Goal: Information Seeking & Learning: Learn about a topic

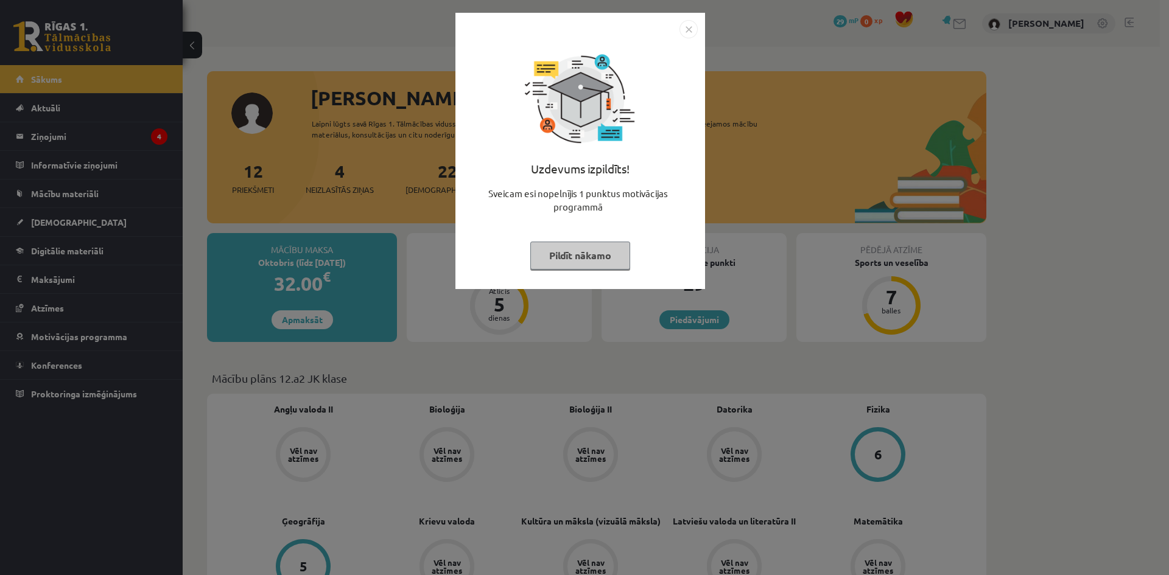
click at [594, 249] on button "Pildīt nākamo" at bounding box center [580, 256] width 100 height 28
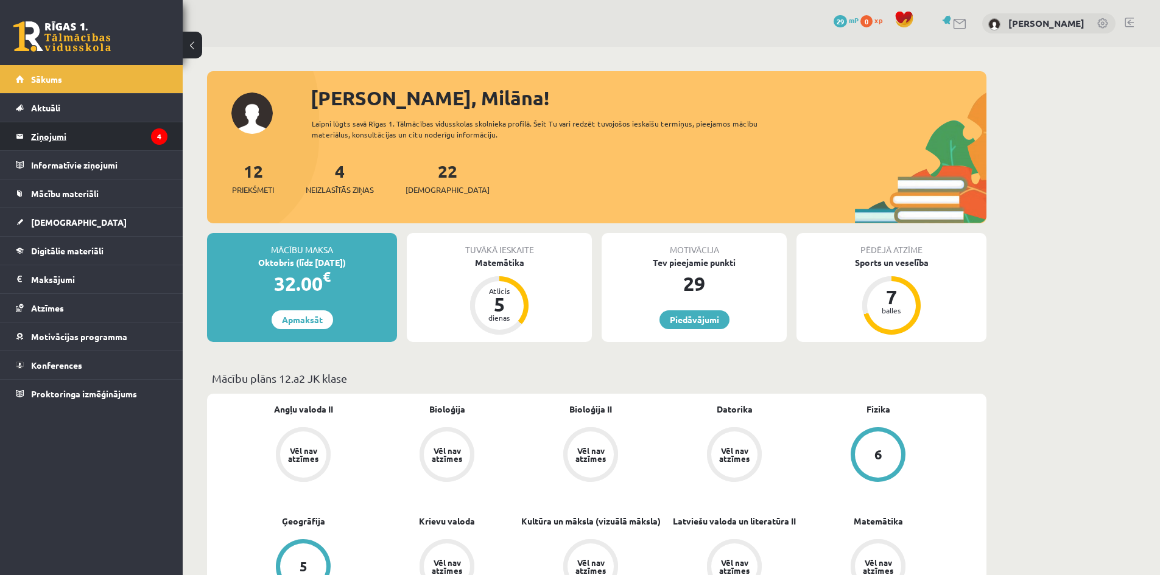
click at [133, 138] on legend "Ziņojumi 4" at bounding box center [99, 136] width 136 height 28
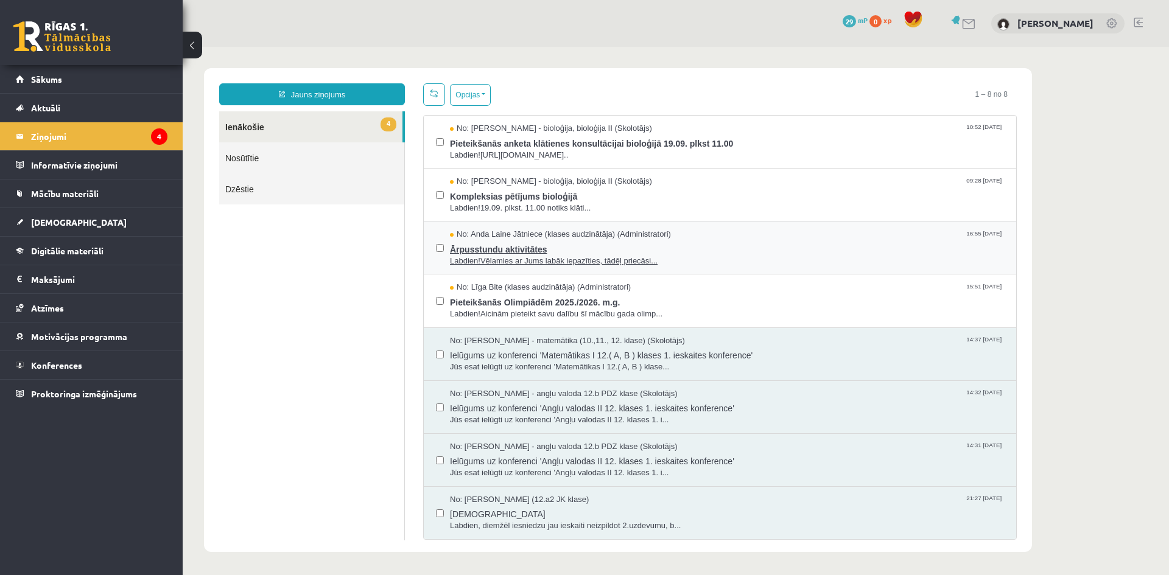
click at [496, 259] on span "Labdien!Vēlamies ar Jums labāk iepazīties, tādēļ priecāsi..." at bounding box center [727, 262] width 554 height 12
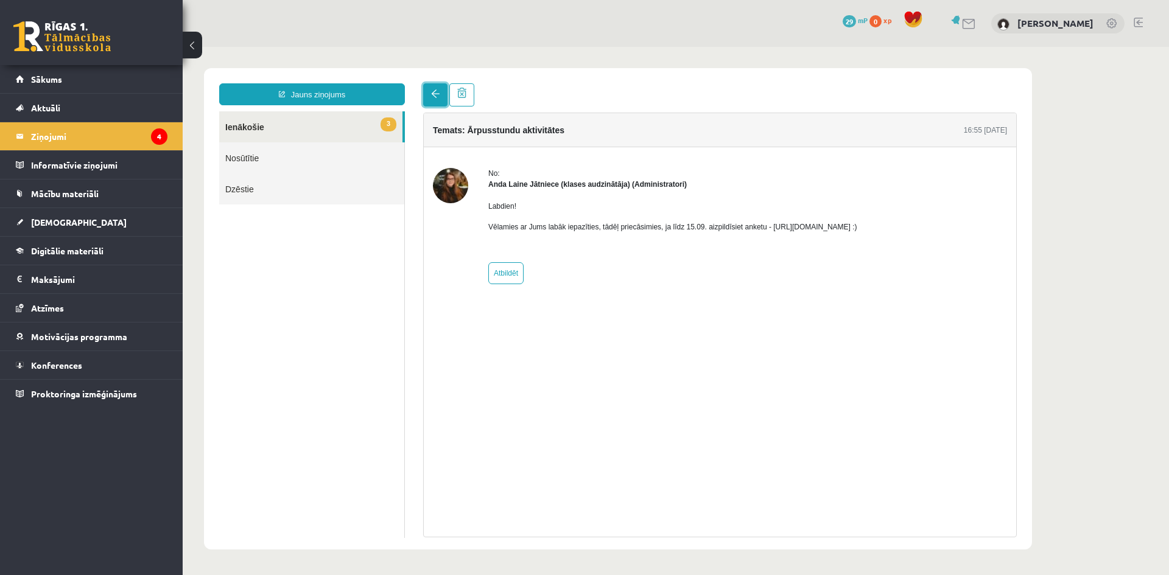
click at [436, 103] on link at bounding box center [435, 94] width 24 height 23
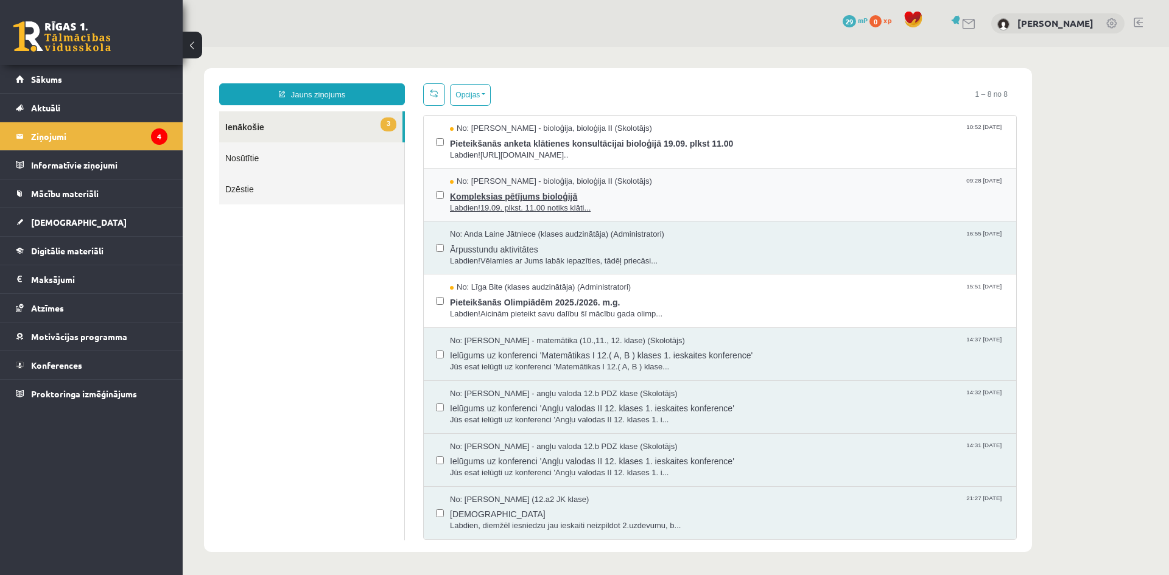
click at [502, 204] on span "Labdien!19.09. plkst. 11.00 notiks klāti..." at bounding box center [727, 209] width 554 height 12
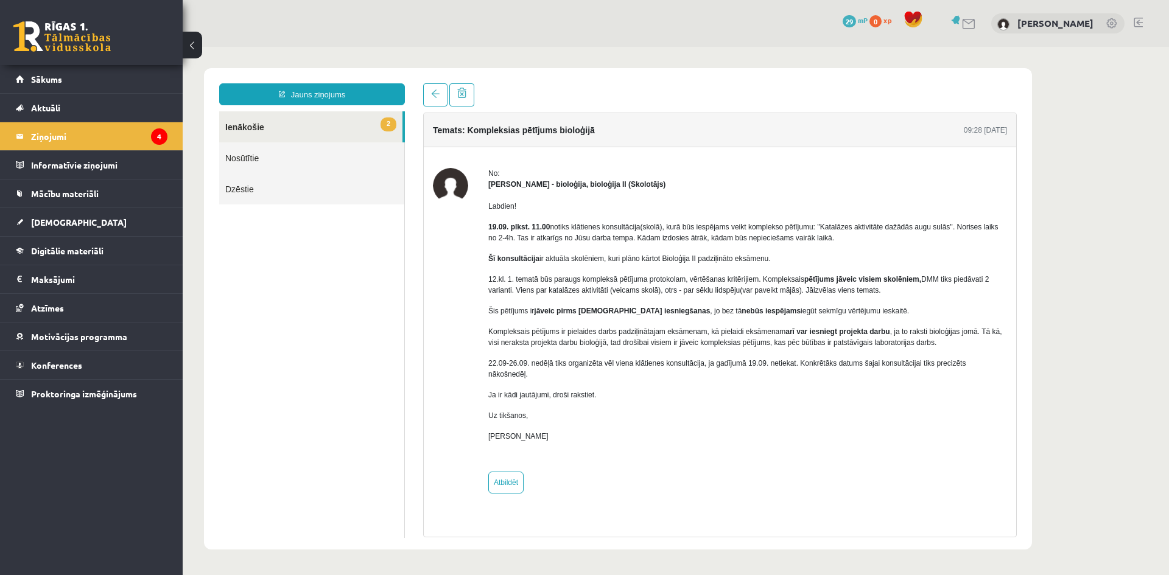
click at [331, 133] on link "2 Ienākošie" at bounding box center [310, 126] width 183 height 31
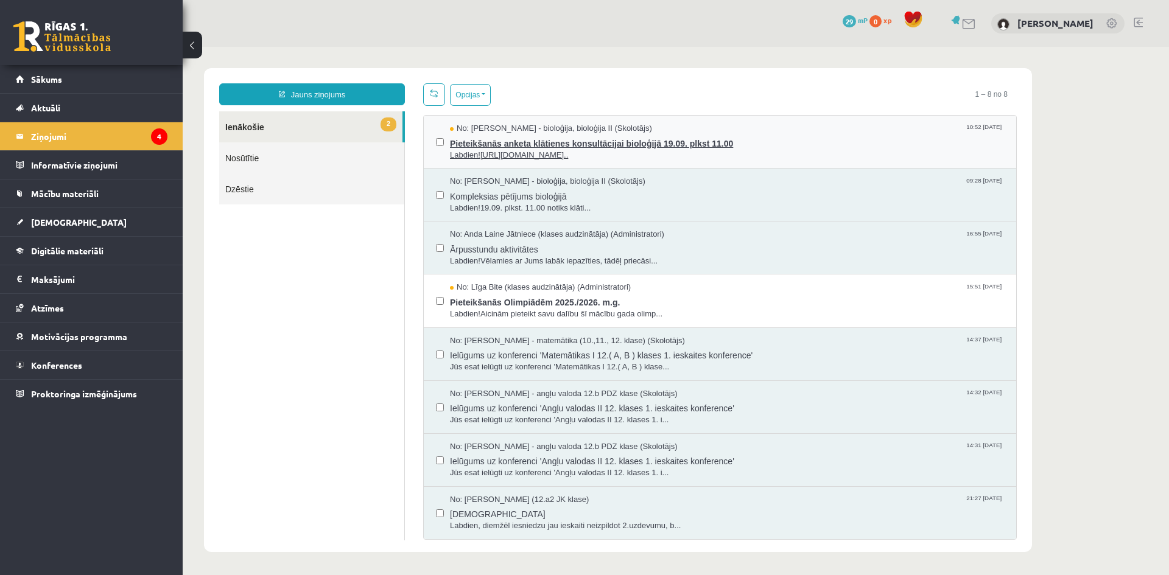
click at [480, 150] on span "Labdien!https://docs.google.com/forms/d/e/1FAIpQLScgFa-OK..." at bounding box center [727, 156] width 554 height 12
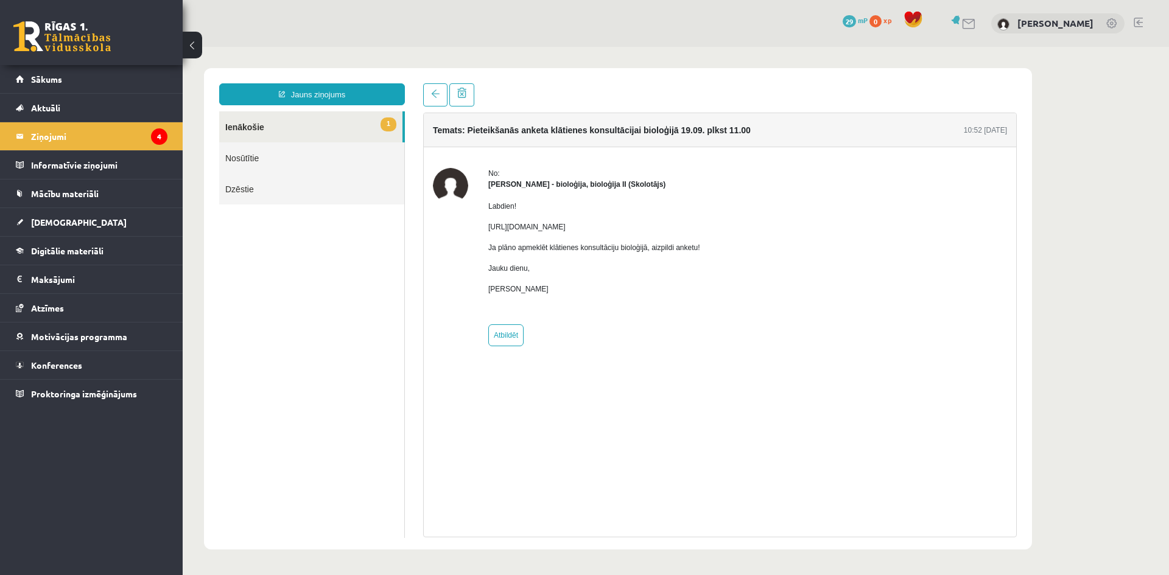
click at [278, 137] on link "1 Ienākošie" at bounding box center [310, 126] width 183 height 31
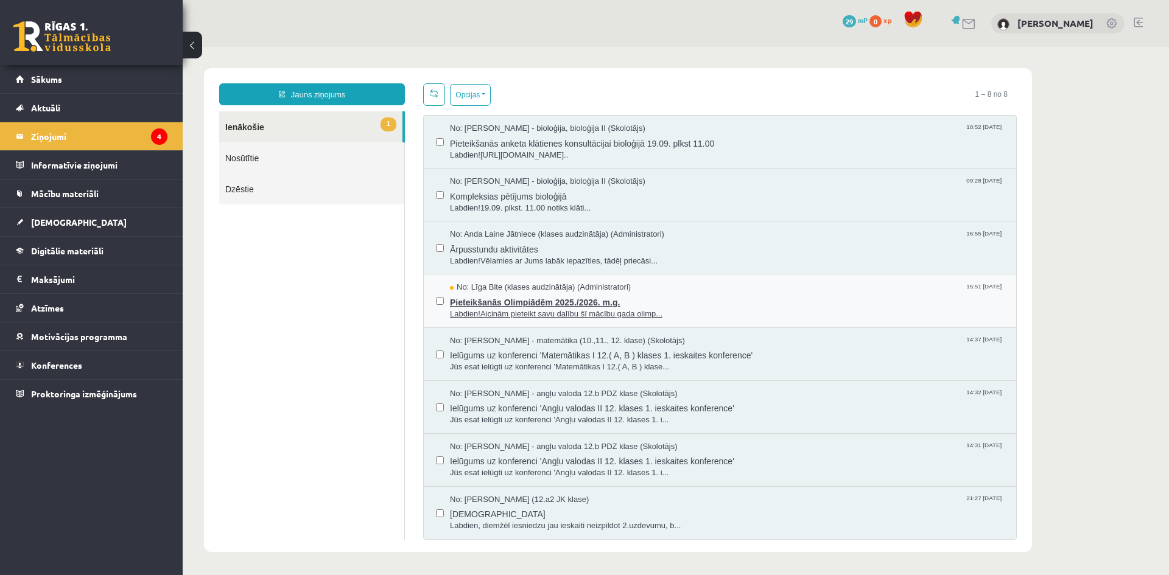
click at [530, 312] on span "Labdien!Aicinām pieteikt savu dalību šī mācību gada olimp..." at bounding box center [727, 315] width 554 height 12
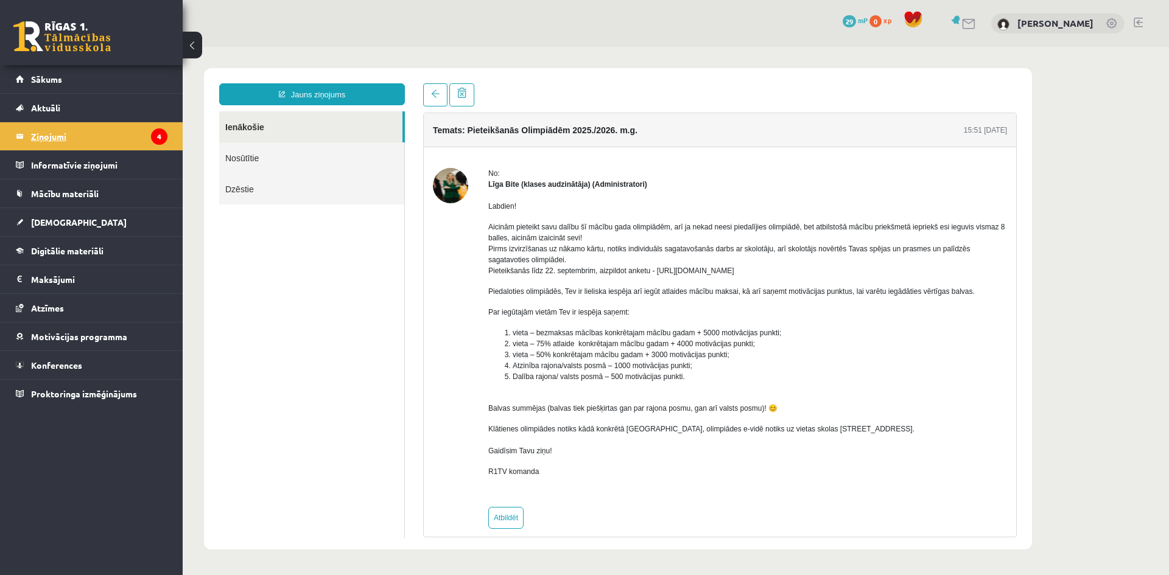
click at [151, 142] on legend "Ziņojumi 4" at bounding box center [99, 136] width 136 height 28
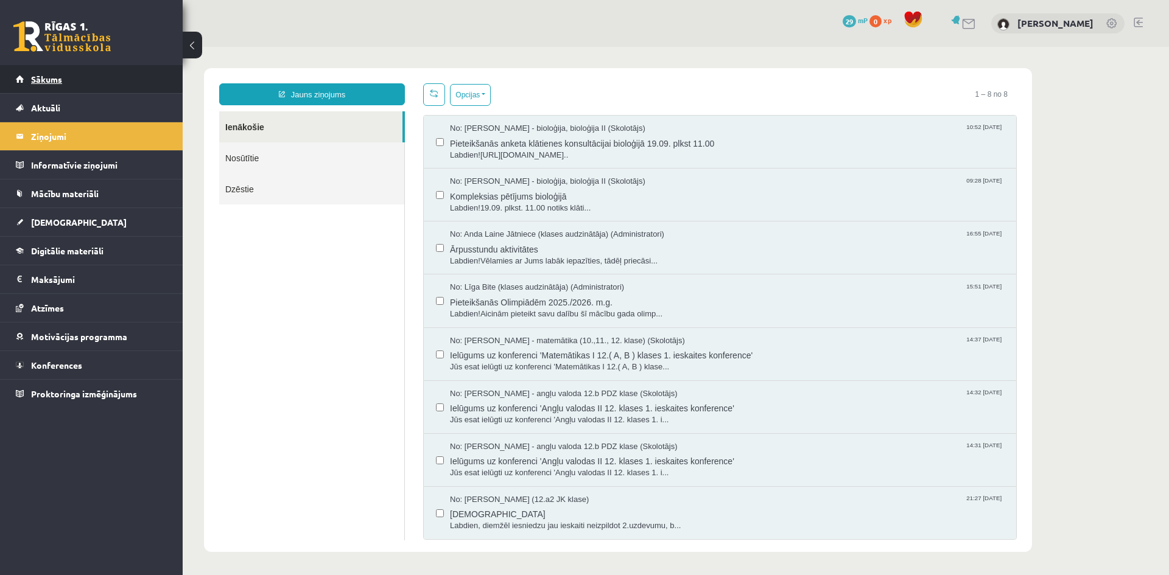
click at [119, 88] on link "Sākums" at bounding box center [92, 79] width 152 height 28
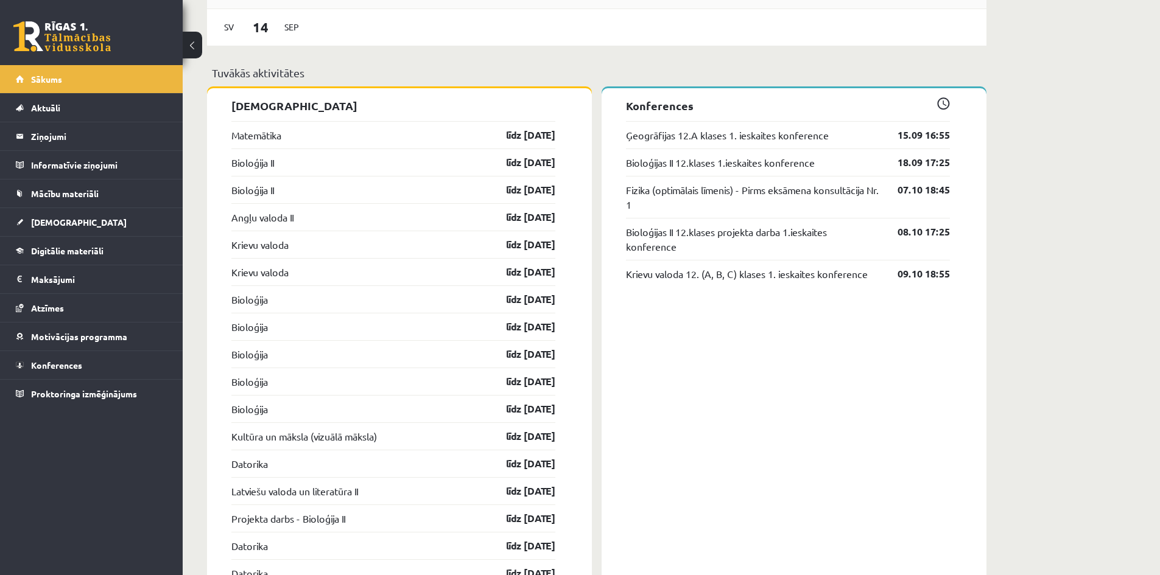
scroll to position [1035, 0]
click at [307, 135] on div "Matemātika līdz [DATE]" at bounding box center [393, 134] width 324 height 27
click at [513, 133] on link "līdz [DATE]" at bounding box center [520, 134] width 71 height 15
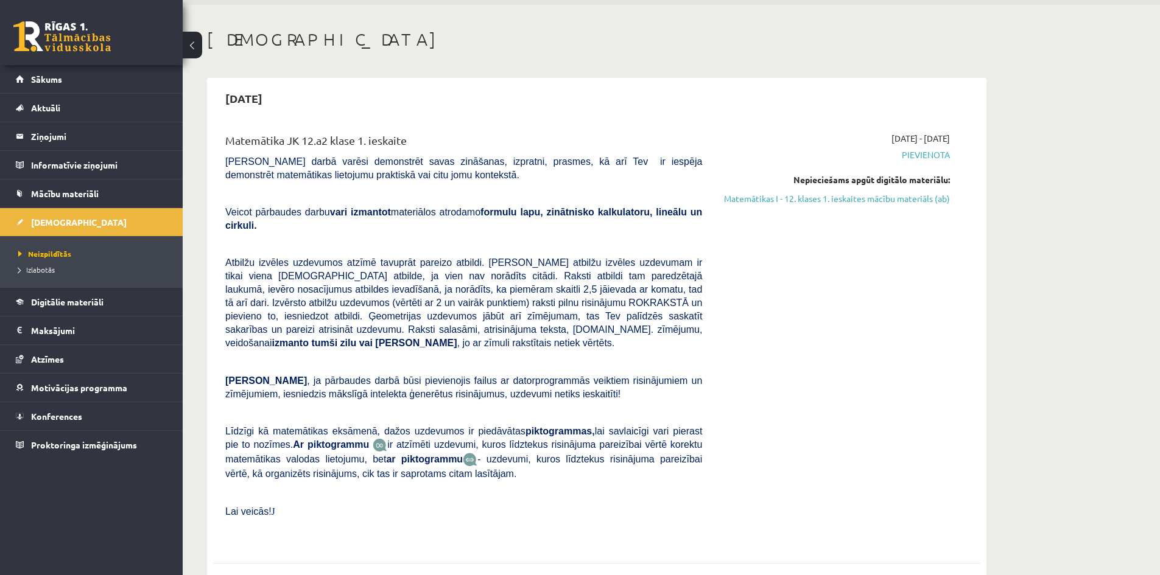
scroll to position [61, 0]
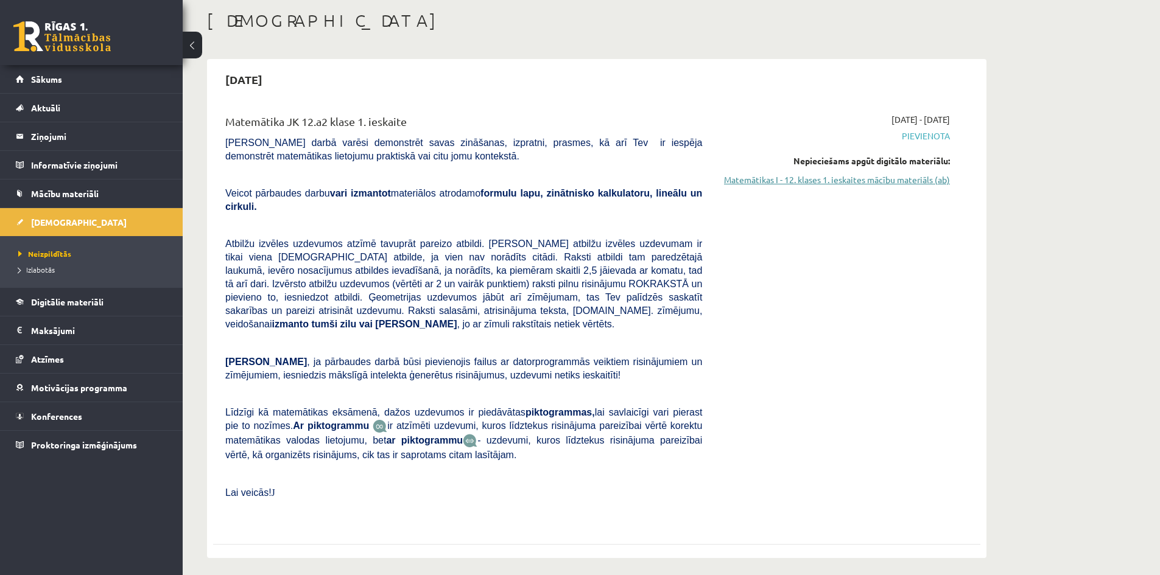
click at [784, 184] on link "Matemātikas I - 12. klases 1. ieskaites mācību materiāls (ab)" at bounding box center [835, 180] width 230 height 13
click at [940, 230] on div "2025-09-01 - 2025-09-15 Pievienota Nepieciešams apgūt digitālo materiālu: Matem…" at bounding box center [835, 319] width 248 height 412
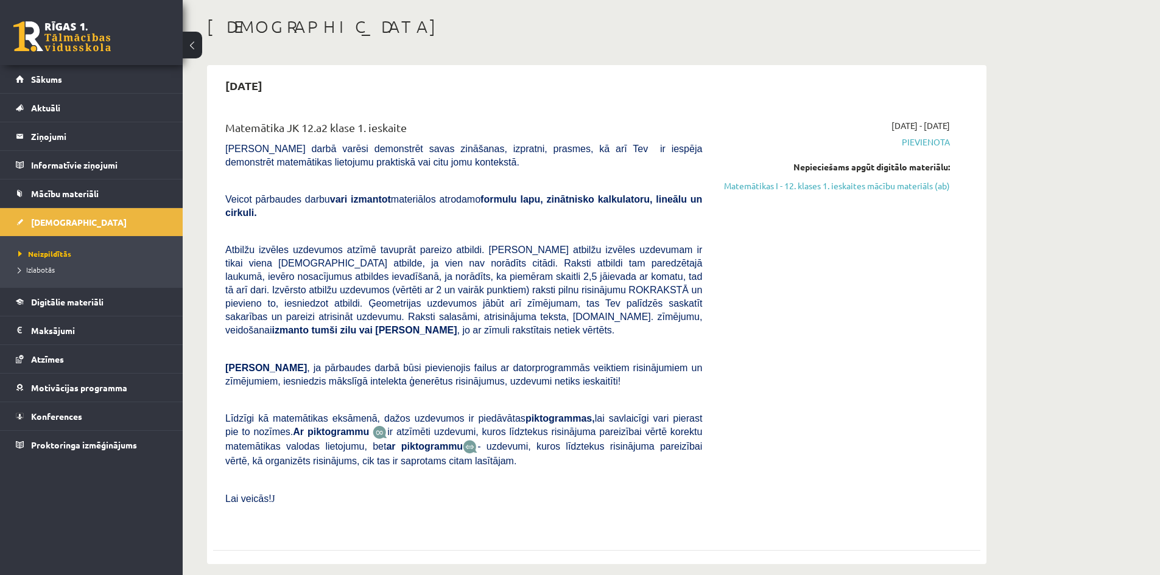
scroll to position [0, 0]
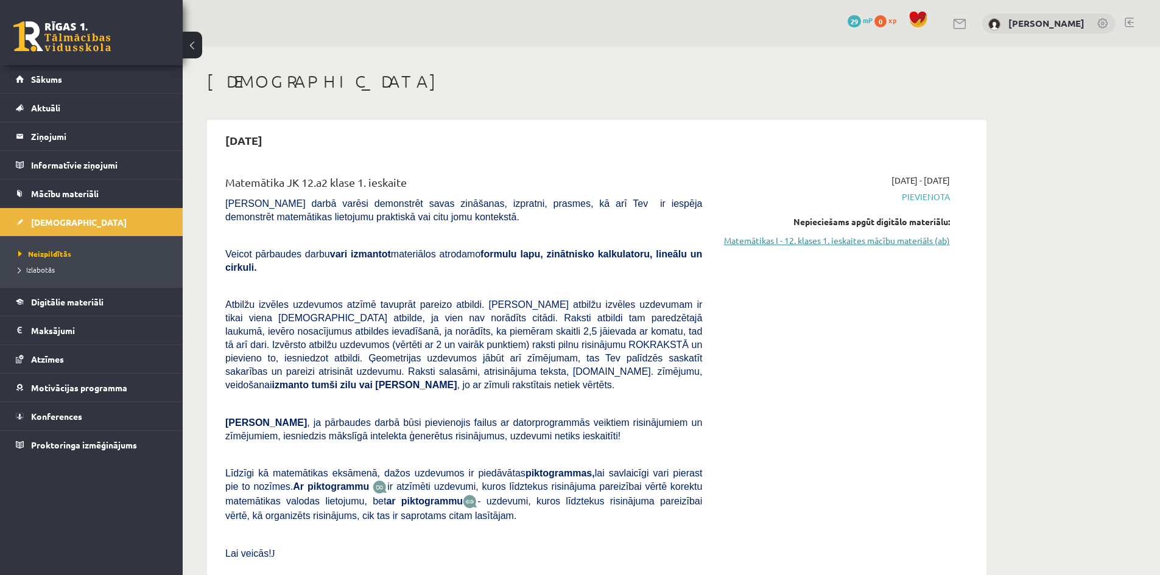
click at [772, 246] on link "Matemātikas I - 12. klases 1. ieskaites mācību materiāls (ab)" at bounding box center [835, 240] width 230 height 13
click at [729, 242] on link "Matemātikas I - 12. klases 1. ieskaites mācību materiāls (ab)" at bounding box center [835, 240] width 230 height 13
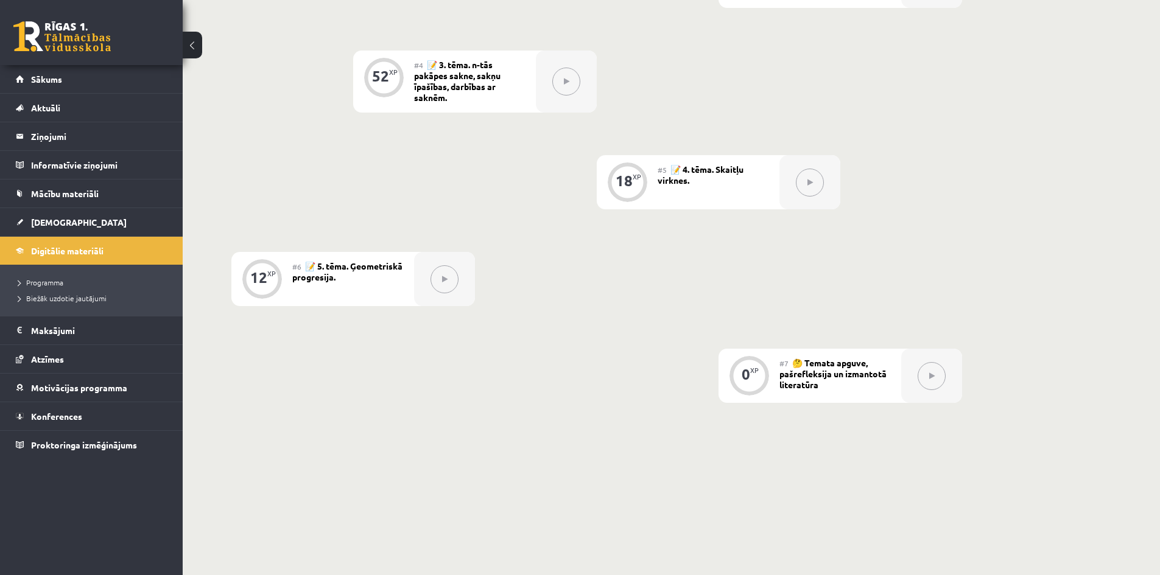
scroll to position [689, 0]
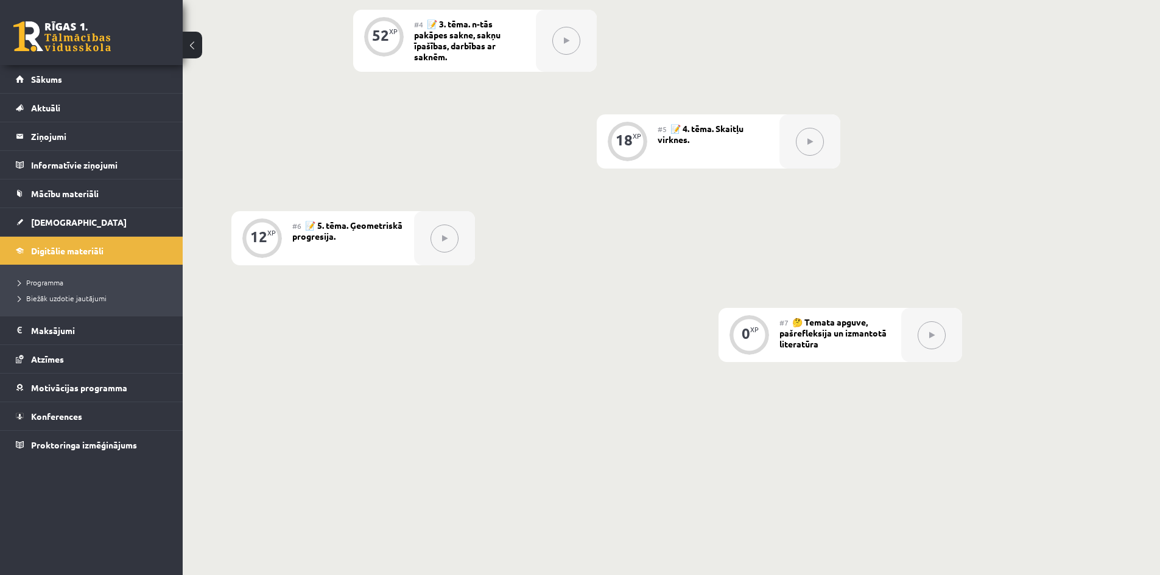
click at [790, 326] on div "#7 🤔 Temata apguve, pašrefleksija un izmantotā literatūra" at bounding box center [840, 335] width 122 height 54
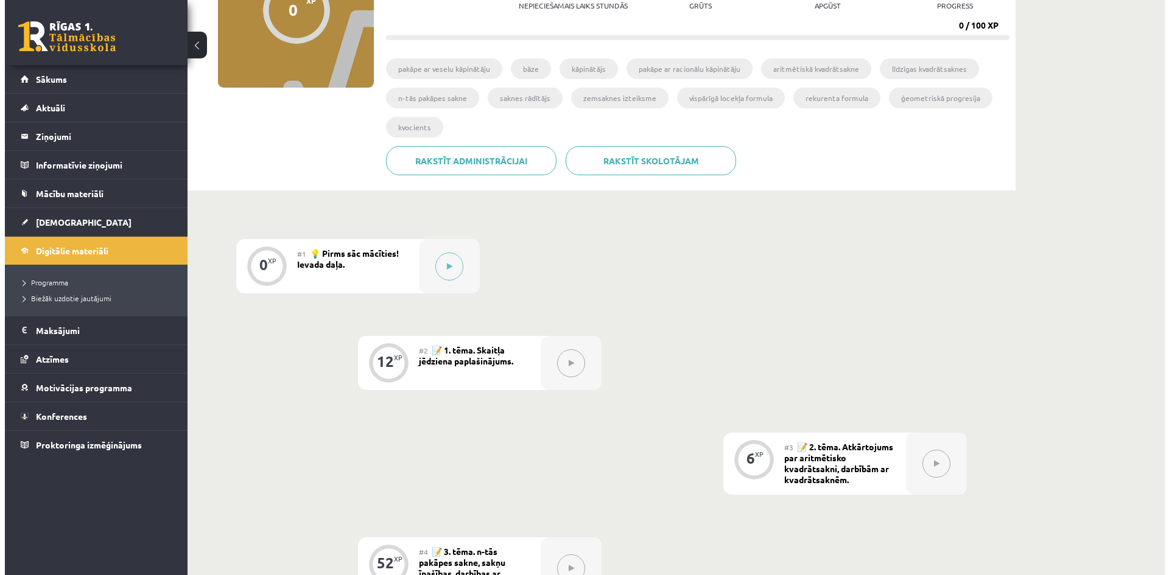
scroll to position [141, 0]
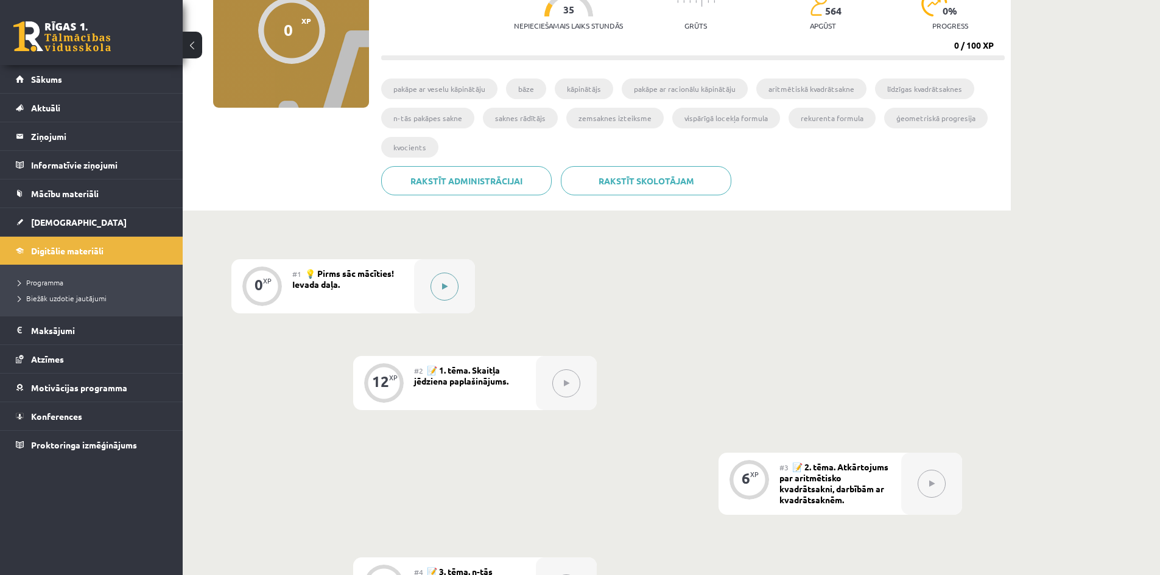
click at [445, 280] on button at bounding box center [444, 287] width 28 height 28
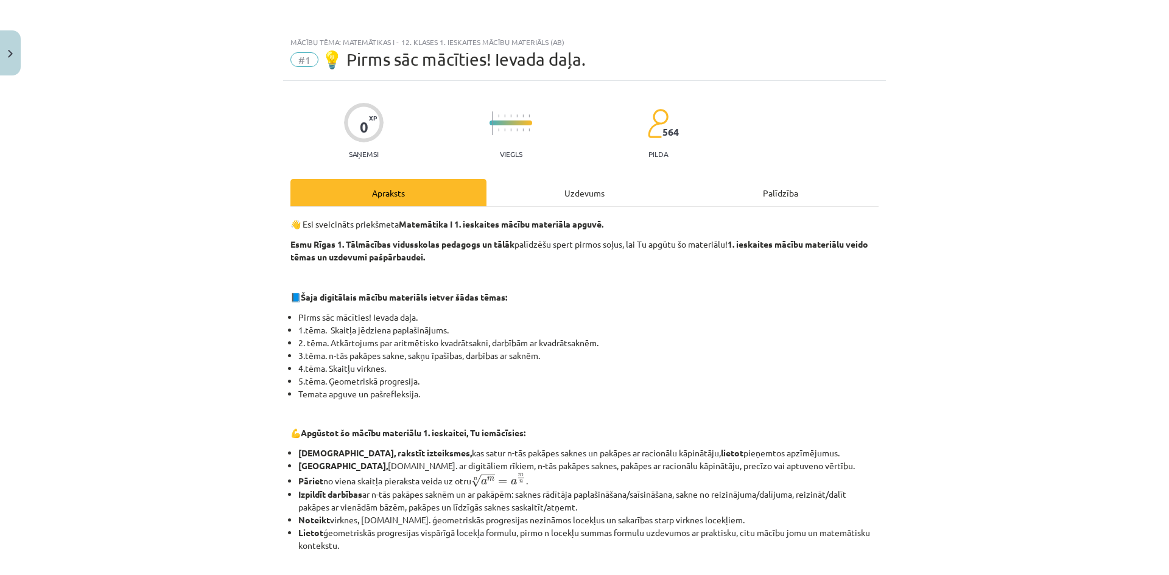
click at [543, 188] on div "Uzdevums" at bounding box center [585, 192] width 196 height 27
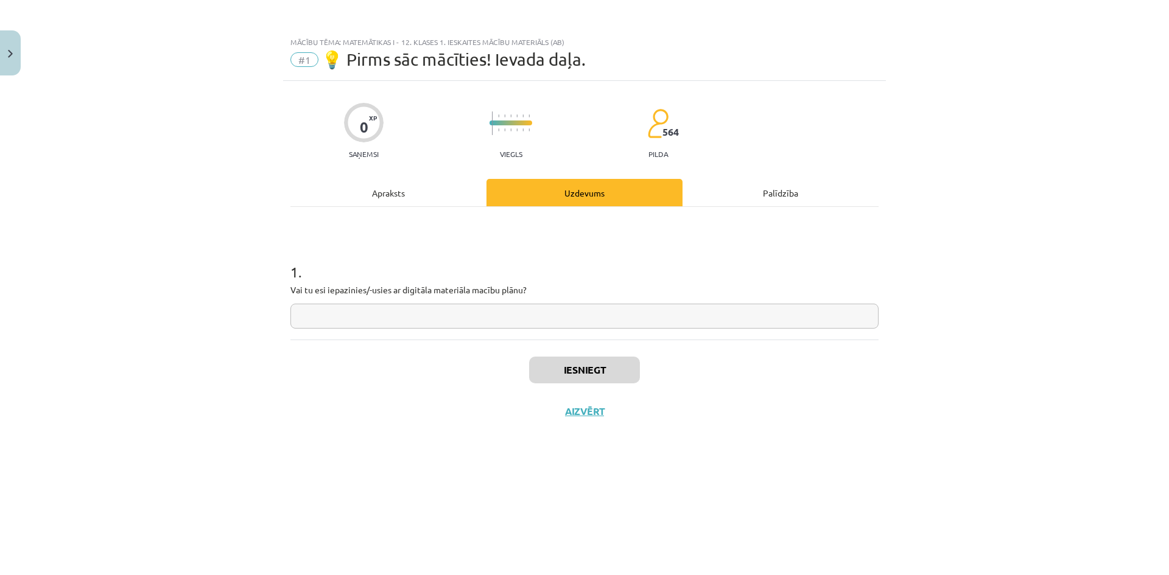
click at [397, 318] on input "text" at bounding box center [584, 316] width 588 height 25
type input "**"
click at [444, 198] on div "Apraksts" at bounding box center [388, 192] width 196 height 27
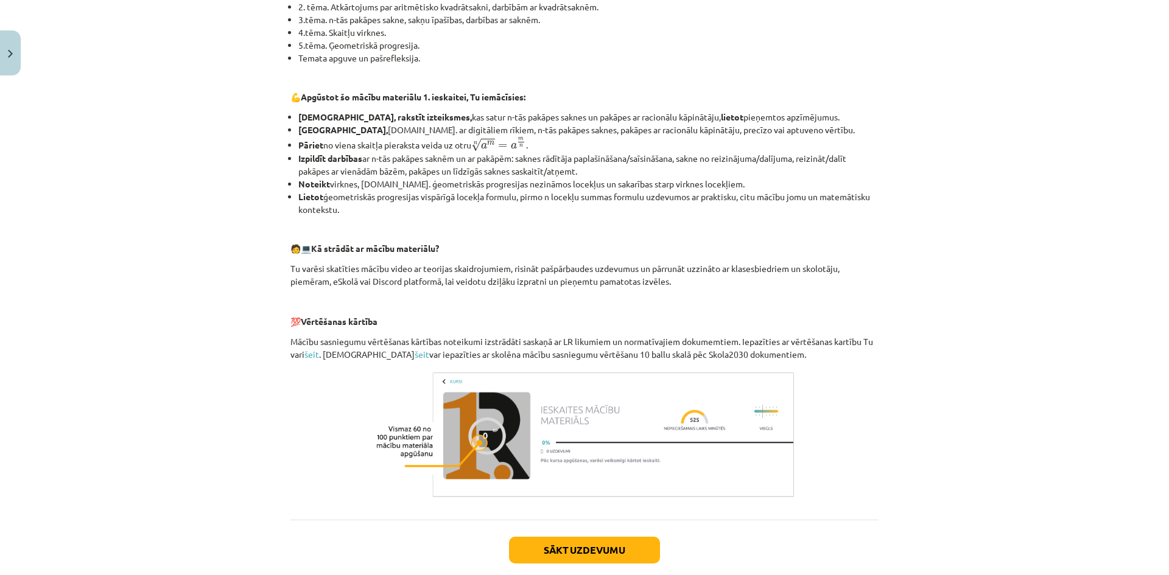
scroll to position [404, 0]
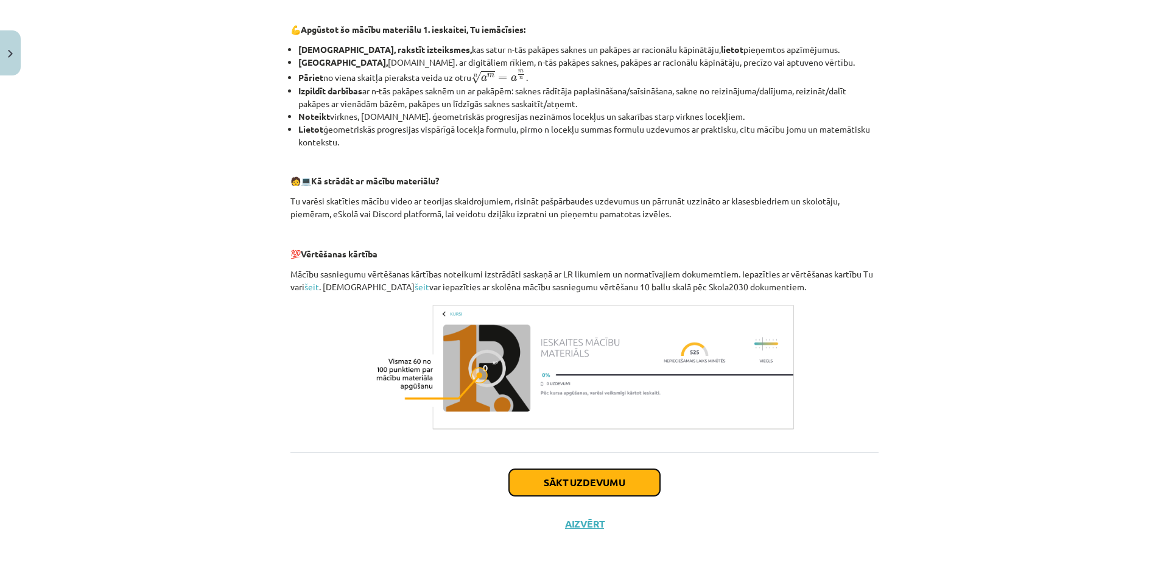
click at [509, 476] on button "Sākt uzdevumu" at bounding box center [584, 482] width 151 height 27
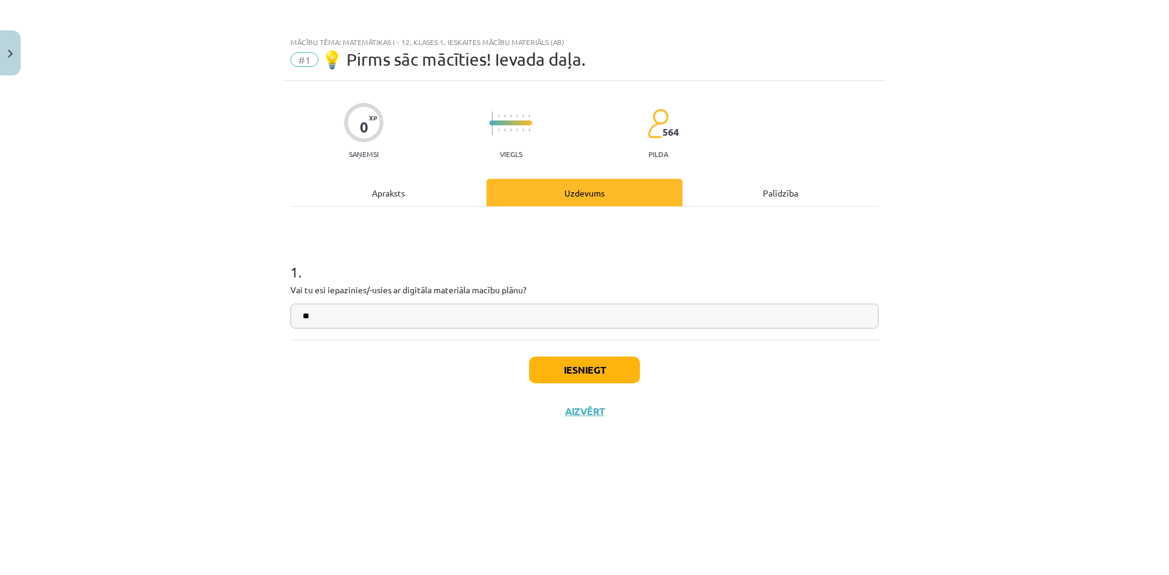
scroll to position [0, 0]
click at [550, 376] on button "Iesniegt" at bounding box center [584, 370] width 111 height 27
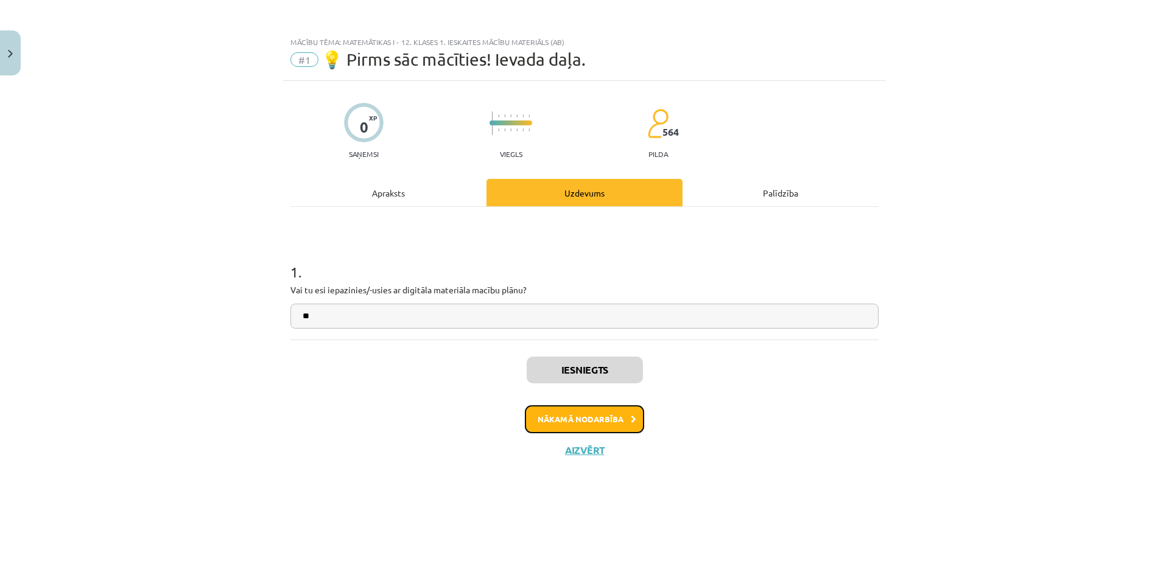
click at [575, 414] on button "Nākamā nodarbība" at bounding box center [584, 420] width 119 height 28
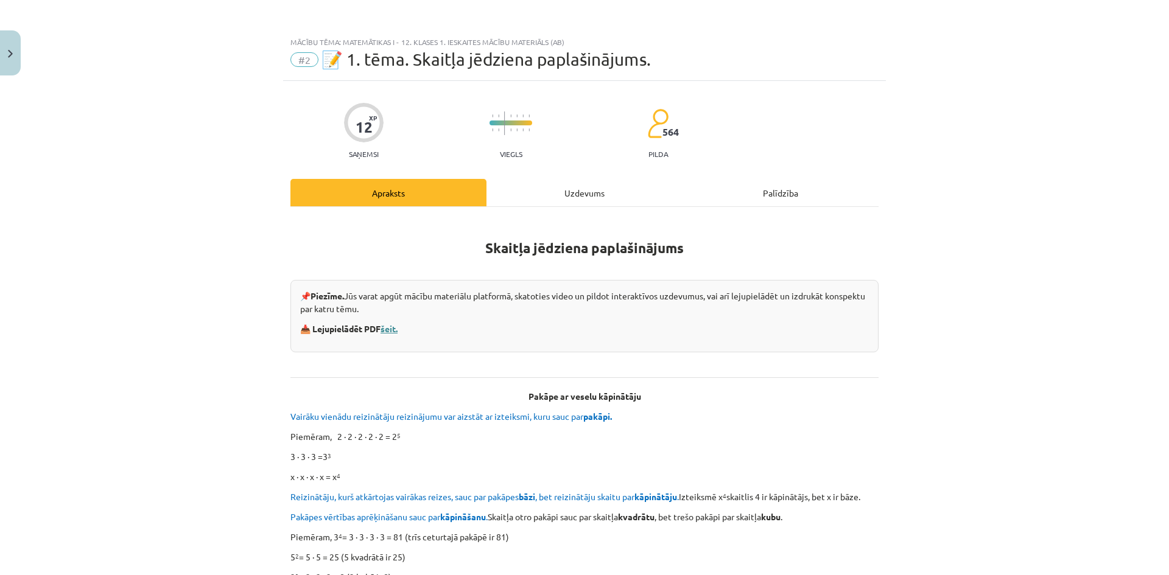
click at [388, 329] on link "šeit." at bounding box center [389, 328] width 17 height 11
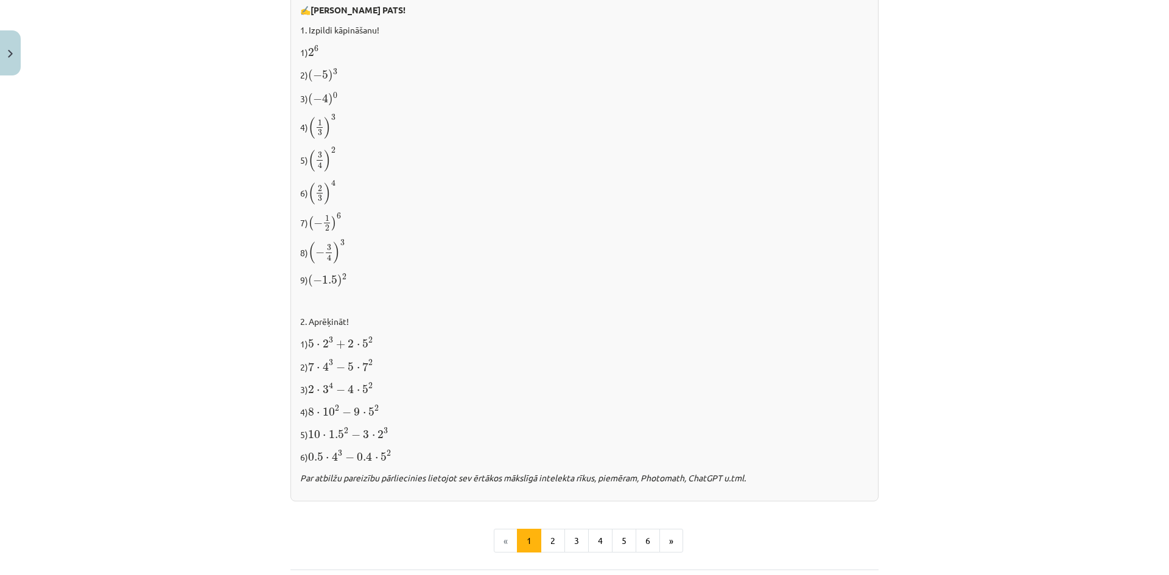
scroll to position [1154, 0]
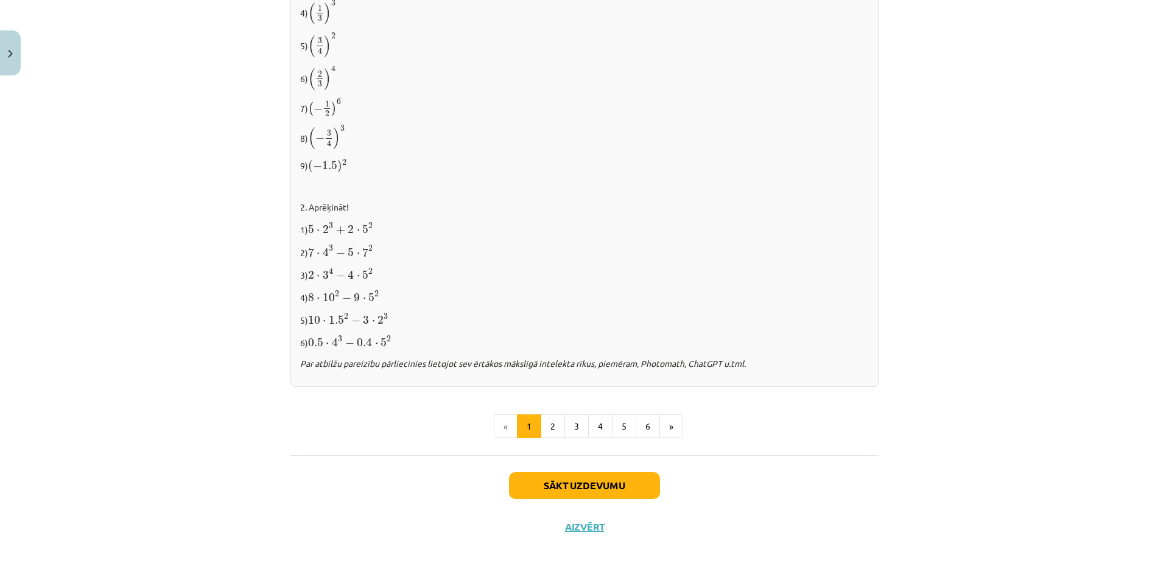
click at [369, 269] on span "2" at bounding box center [370, 272] width 4 height 6
click at [391, 261] on div "✍️ RISINI PATS! 1. Izpildi kāpināšanu! 1) 2 6 2 6 2) ( − 5 ) 3 ( − 5 ) 3 3) ( −…" at bounding box center [584, 133] width 588 height 508
click at [550, 421] on button "2" at bounding box center [553, 427] width 24 height 24
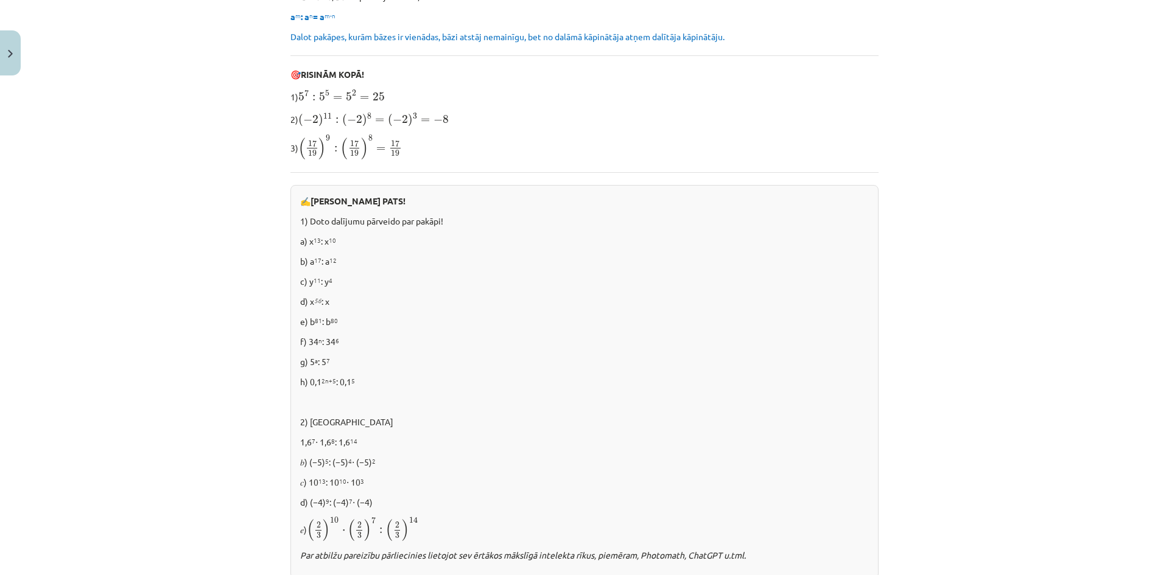
scroll to position [717, 0]
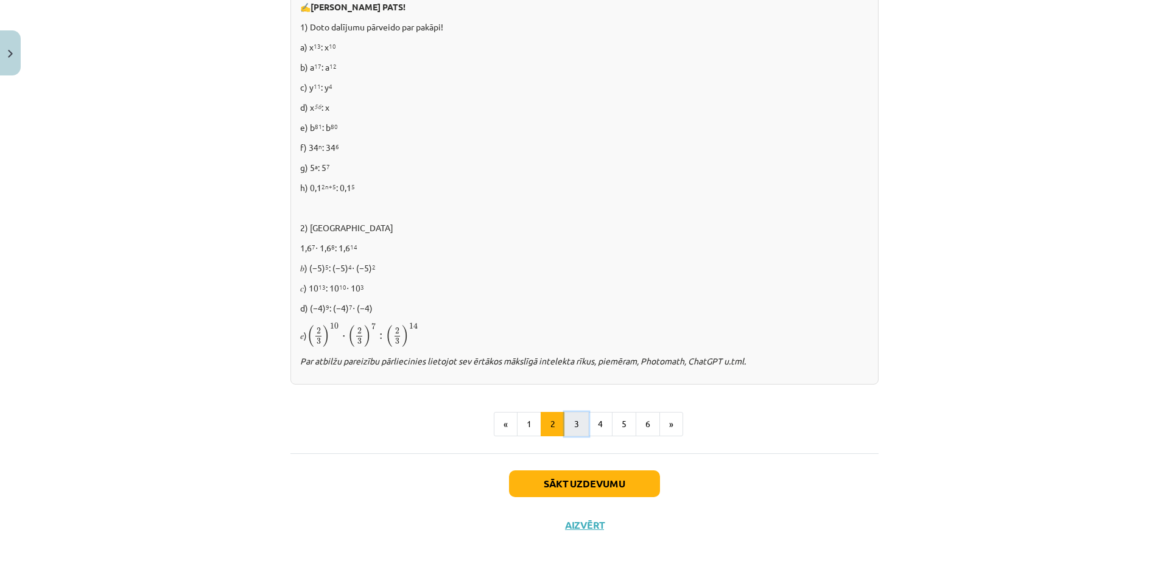
click at [577, 418] on button "3" at bounding box center [576, 424] width 24 height 24
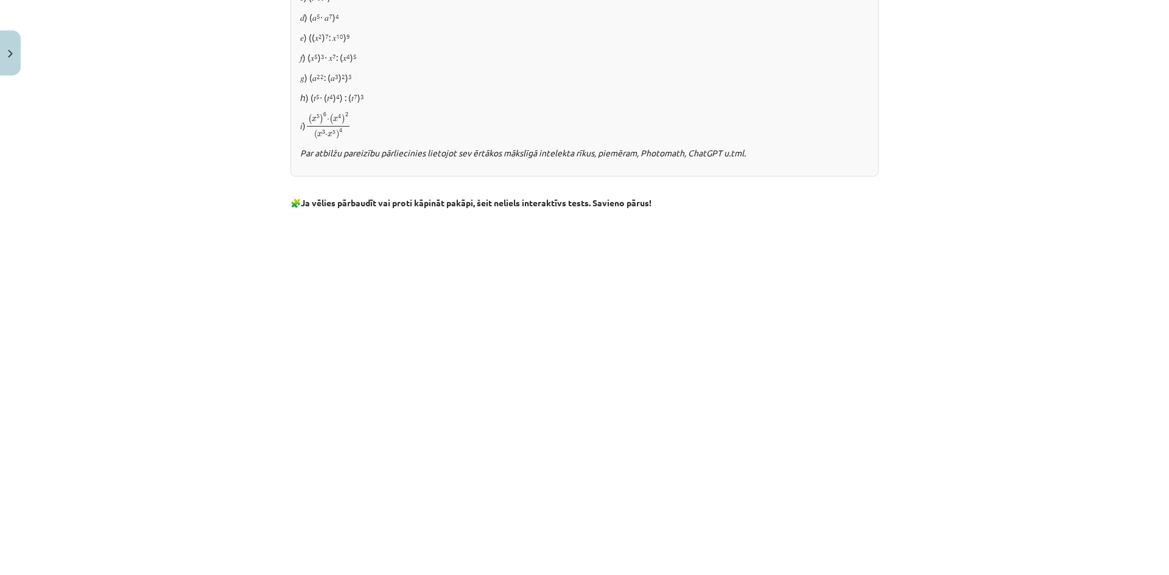
scroll to position [963, 0]
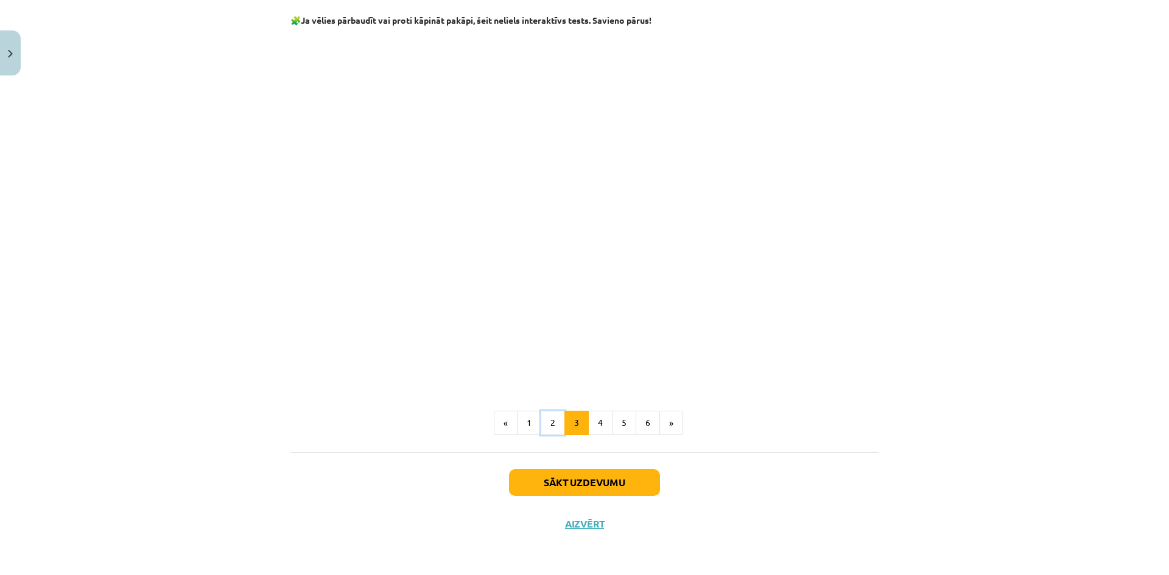
click at [544, 414] on button "2" at bounding box center [553, 423] width 24 height 24
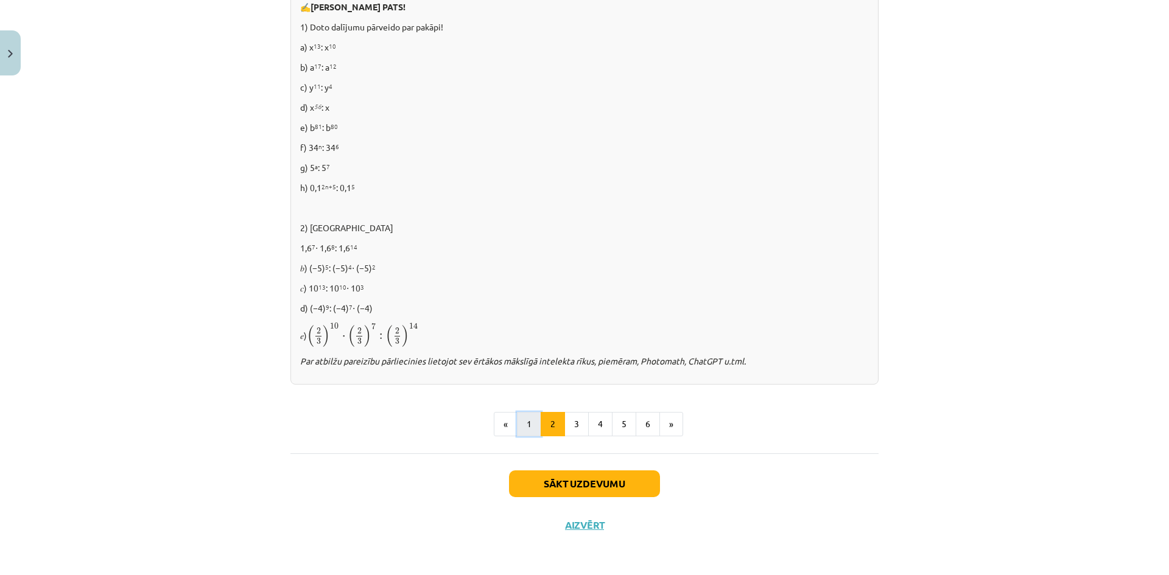
click at [525, 413] on button "1" at bounding box center [529, 424] width 24 height 24
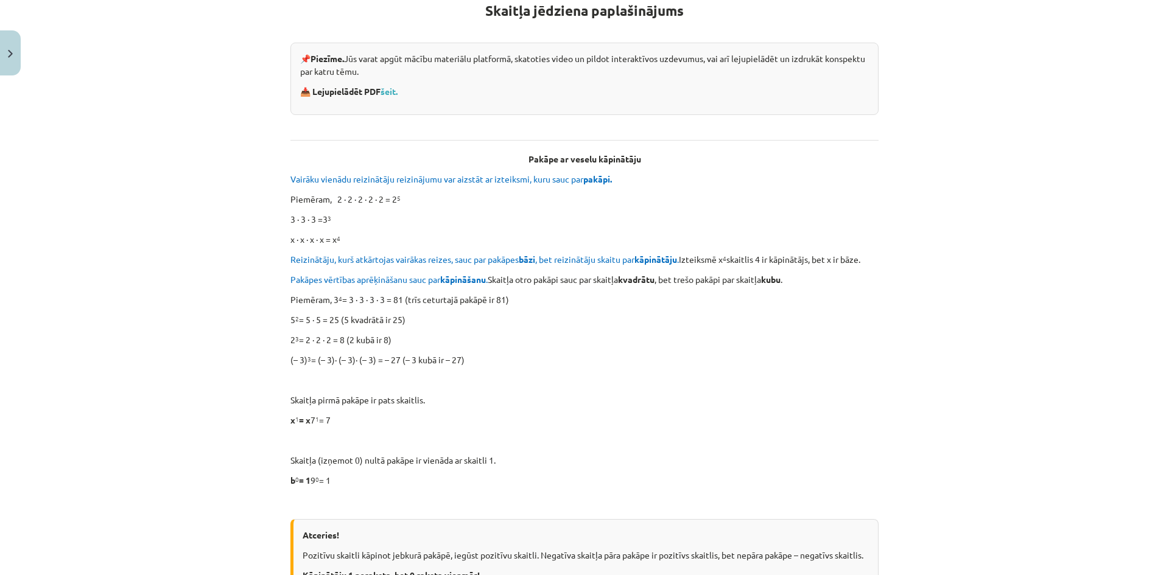
scroll to position [218, 0]
